Goal: Task Accomplishment & Management: Manage account settings

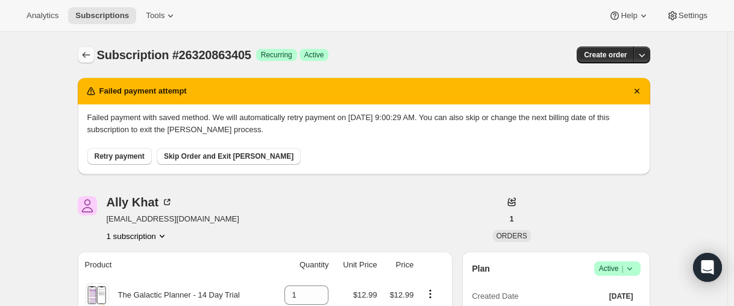
click at [83, 51] on icon "Subscriptions" at bounding box center [86, 55] width 12 height 12
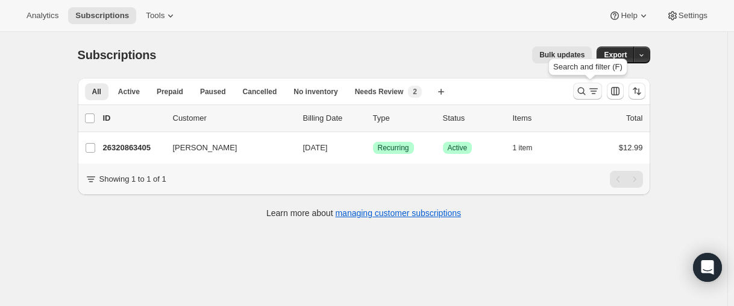
click at [582, 90] on icon "Search and filter results" at bounding box center [581, 91] width 12 height 12
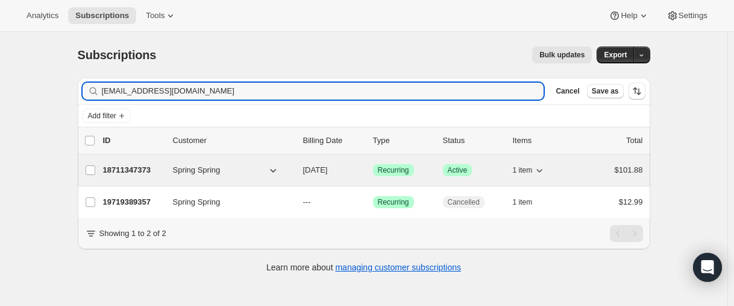
type input "[EMAIL_ADDRESS][DOMAIN_NAME]"
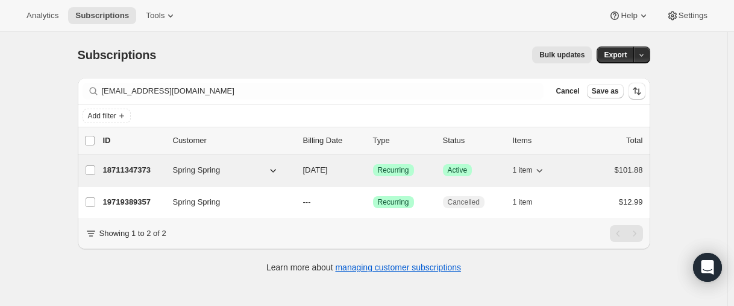
click at [136, 172] on p "18711347373" at bounding box center [133, 170] width 60 height 12
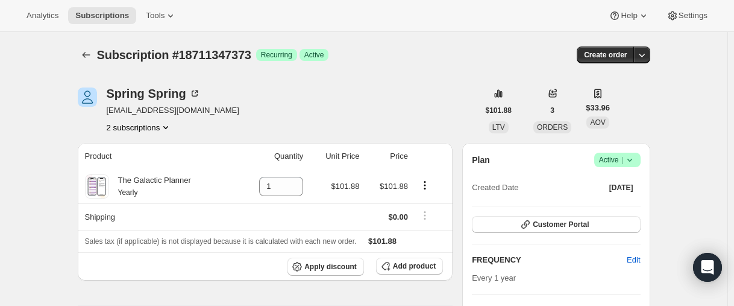
click at [635, 158] on icon at bounding box center [630, 160] width 12 height 12
click at [619, 202] on span "Cancel subscription" at bounding box center [615, 203] width 68 height 9
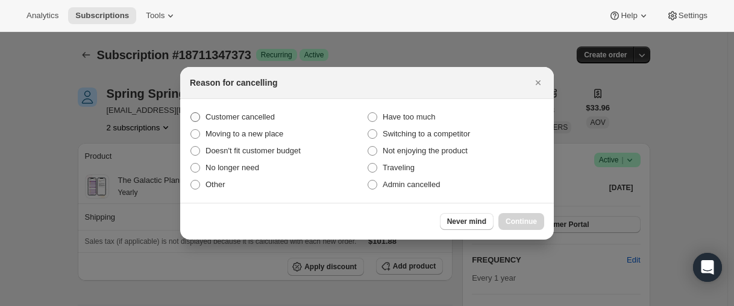
click at [260, 119] on span "Customer cancelled" at bounding box center [239, 116] width 69 height 9
click at [191, 113] on input "Customer cancelled" at bounding box center [190, 112] width 1 height 1
radio input "true"
click at [514, 218] on span "Continue" at bounding box center [521, 221] width 31 height 10
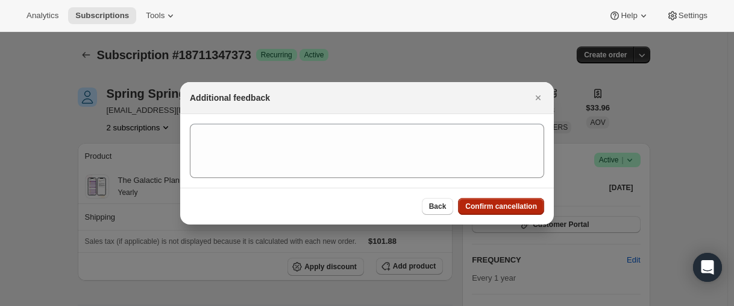
click at [508, 202] on span "Confirm cancellation" at bounding box center [501, 206] width 72 height 10
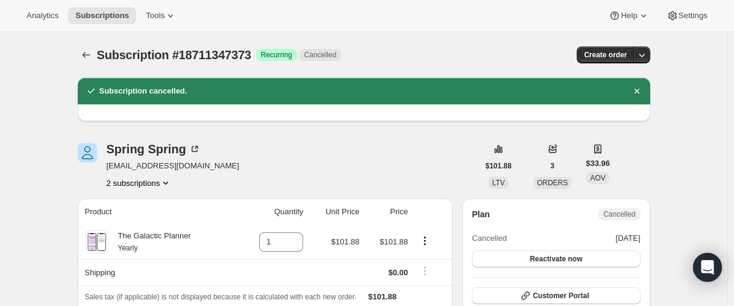
click at [126, 184] on button "2 subscriptions" at bounding box center [140, 183] width 66 height 12
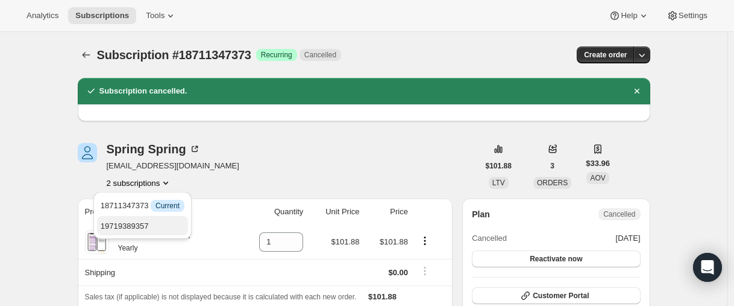
click at [110, 229] on span "19719389357" at bounding box center [125, 225] width 48 height 9
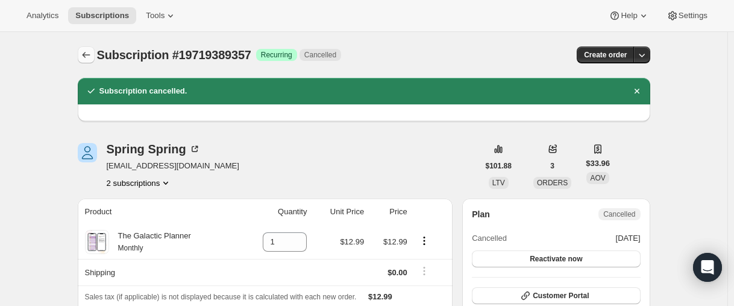
click at [85, 55] on icon "Subscriptions" at bounding box center [86, 55] width 12 height 12
